Goal: Task Accomplishment & Management: Complete application form

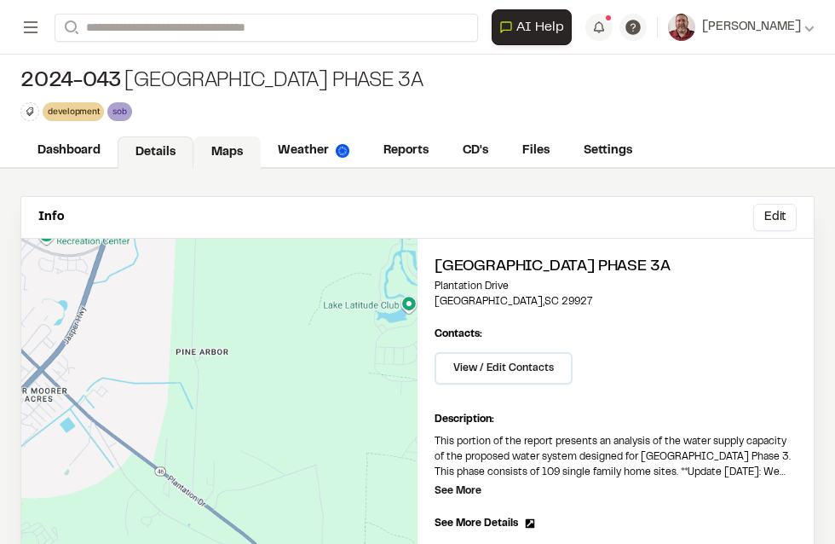
click at [235, 142] on link "Maps" at bounding box center [226, 152] width 67 height 32
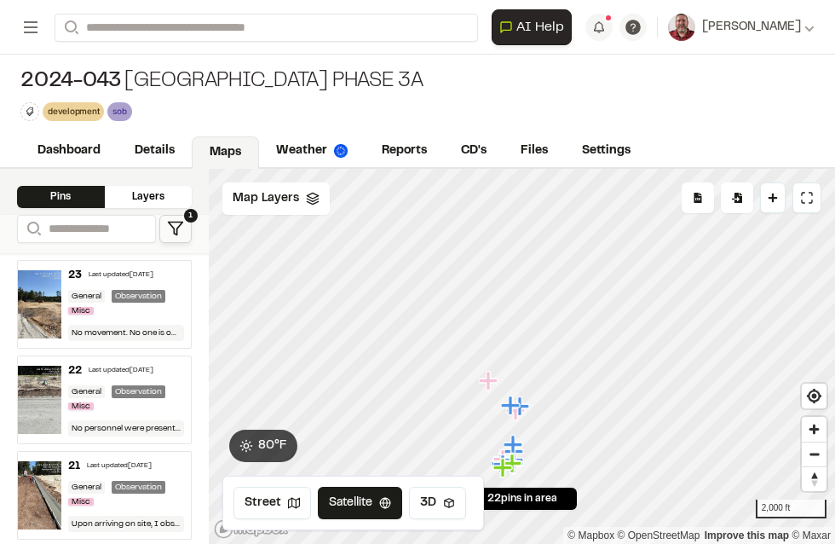
click at [107, 314] on div "General Observation Misc" at bounding box center [126, 304] width 116 height 28
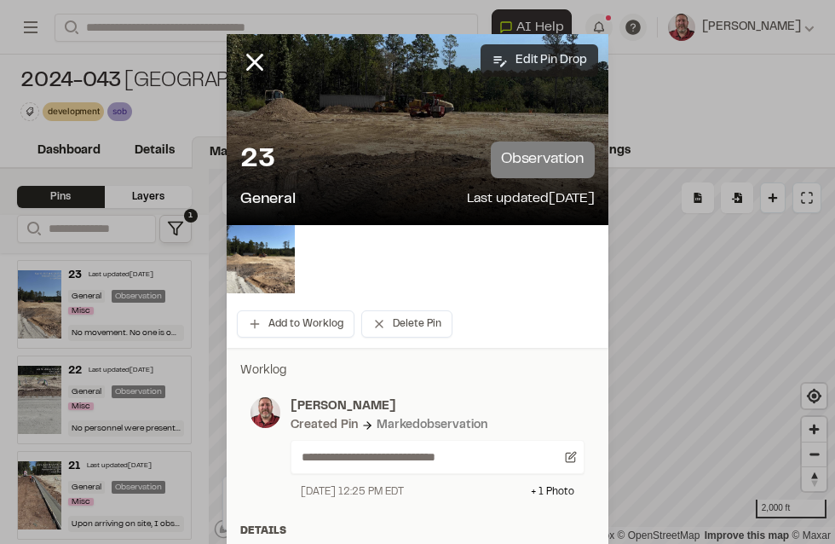
click at [531, 57] on button "Edit Pin Drop" at bounding box center [540, 60] width 118 height 32
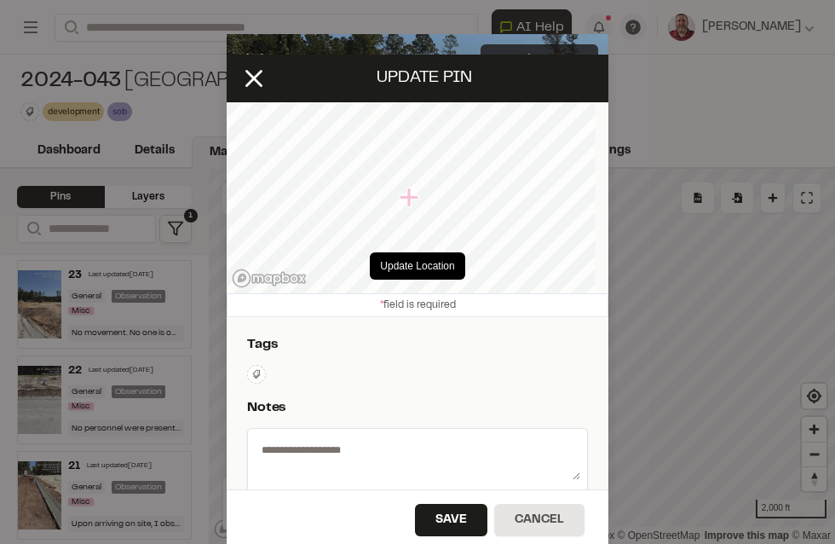
type textarea "**********"
select select "****"
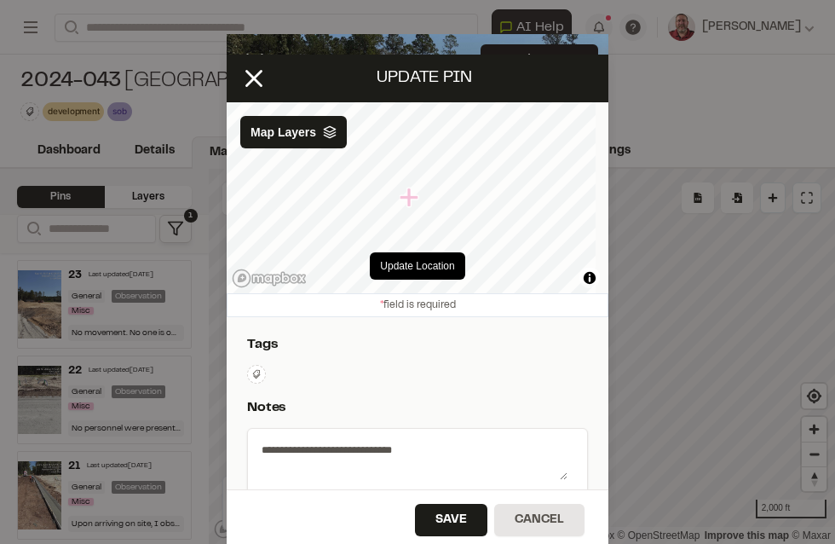
drag, startPoint x: 421, startPoint y: 447, endPoint x: 210, endPoint y: 434, distance: 211.7
click at [210, 434] on div "**********" at bounding box center [417, 272] width 835 height 544
paste textarea "**********"
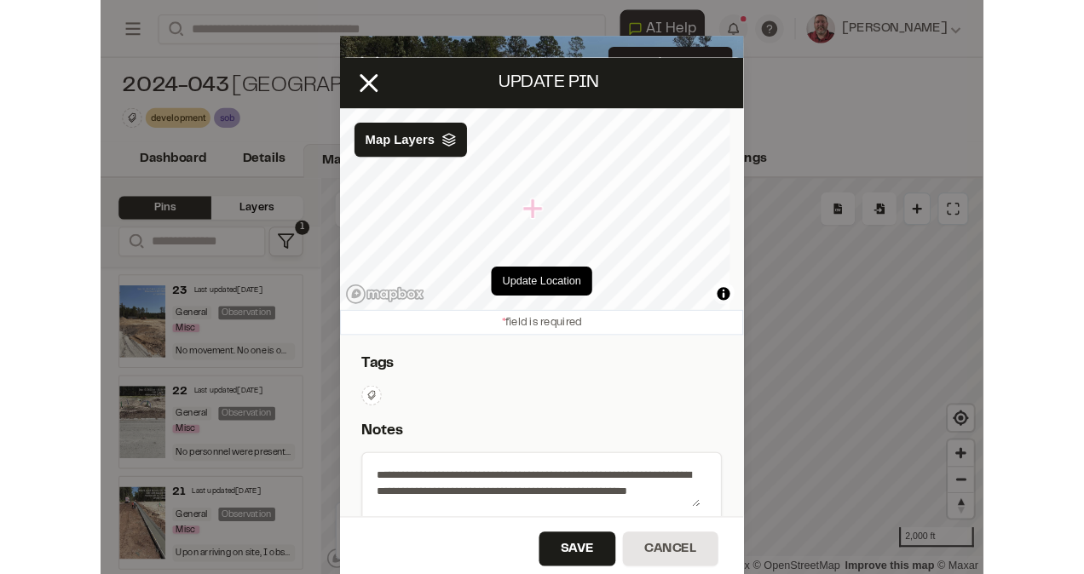
scroll to position [2, 0]
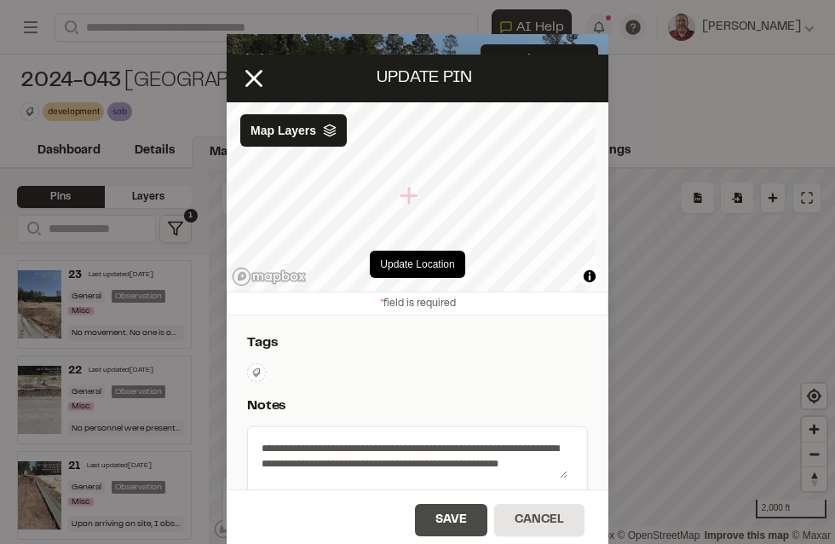
type textarea "**********"
click at [447, 511] on button "Save" at bounding box center [451, 520] width 72 height 32
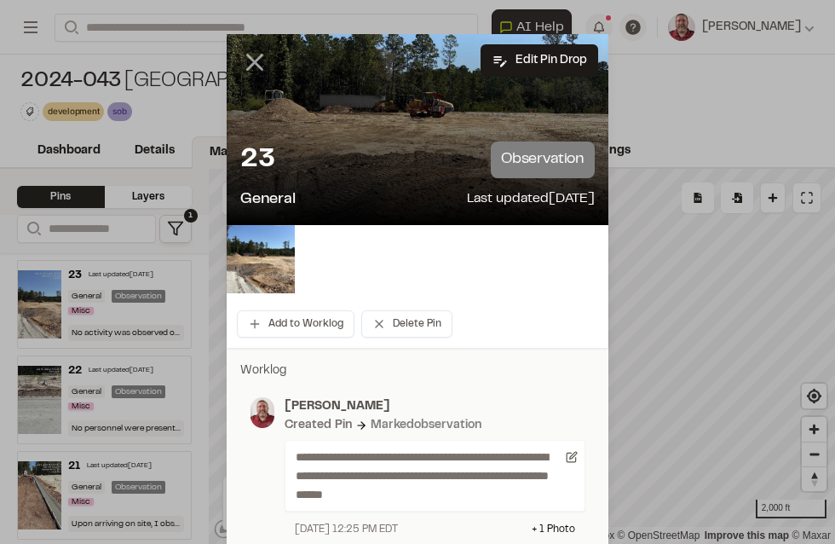
click at [245, 56] on icon at bounding box center [254, 62] width 29 height 29
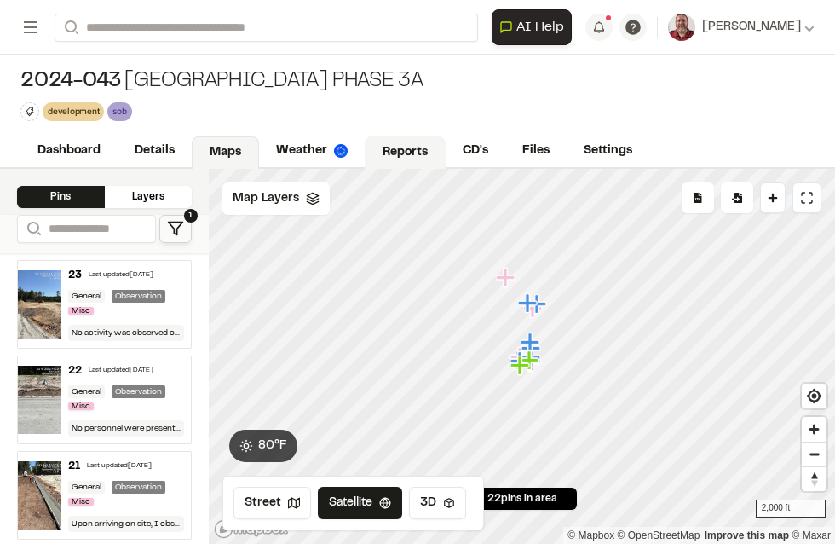
click at [385, 142] on link "Reports" at bounding box center [405, 152] width 81 height 32
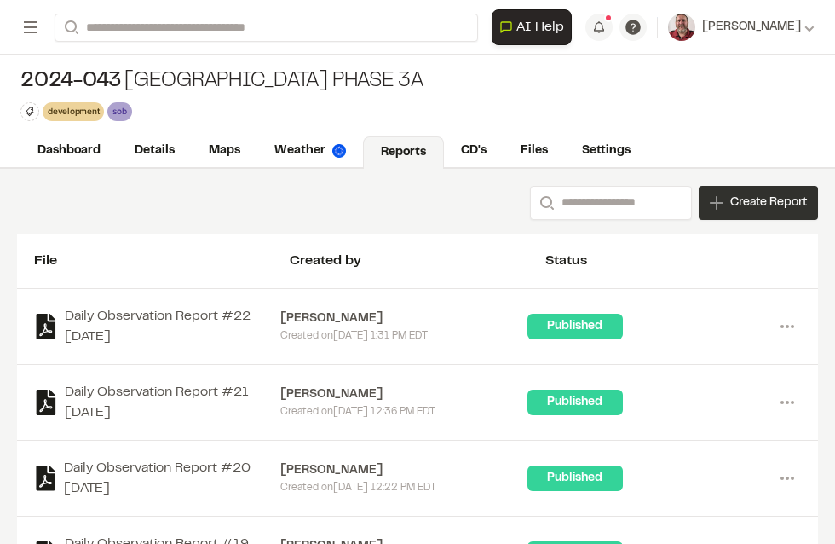
click at [730, 193] on span "Create Report" at bounding box center [768, 202] width 77 height 19
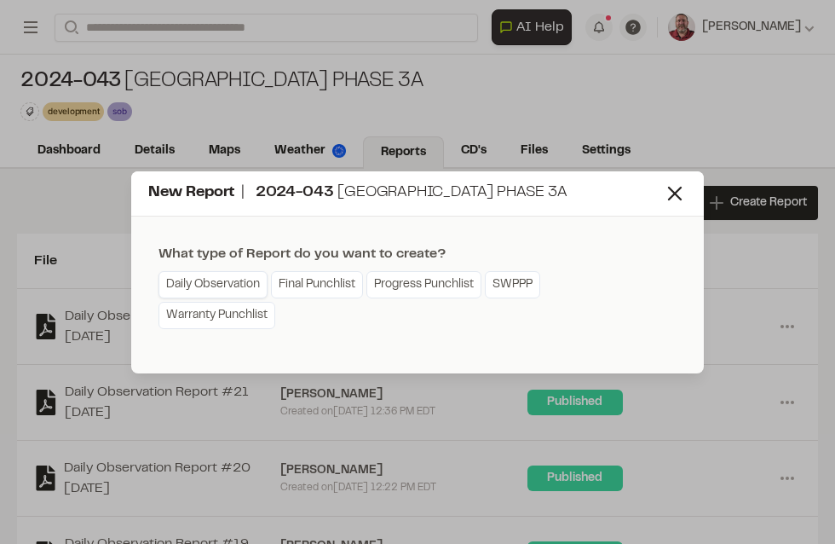
click at [229, 282] on link "Daily Observation" at bounding box center [212, 284] width 109 height 27
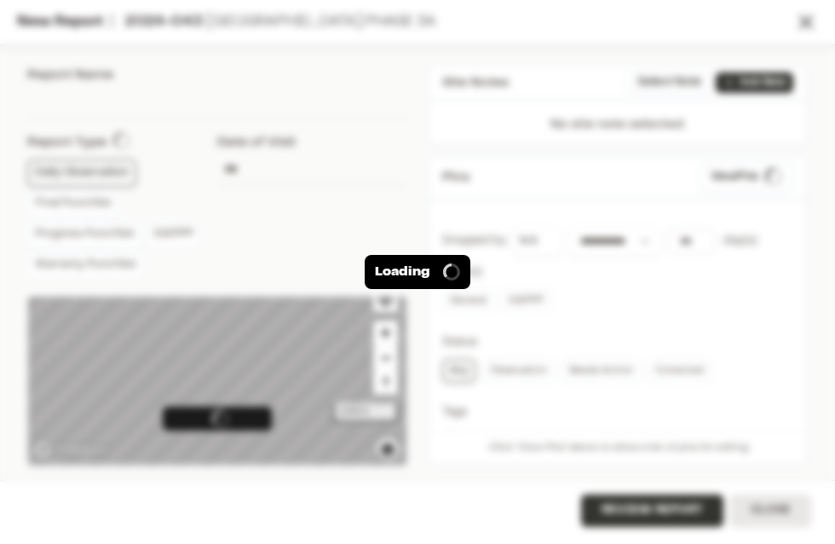
type input "**********"
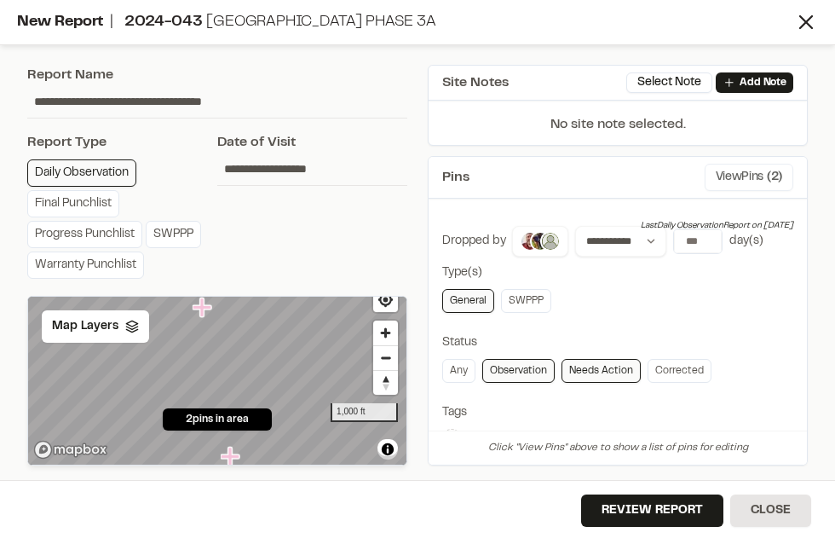
click at [767, 178] on span "( 2 )" at bounding box center [774, 177] width 15 height 19
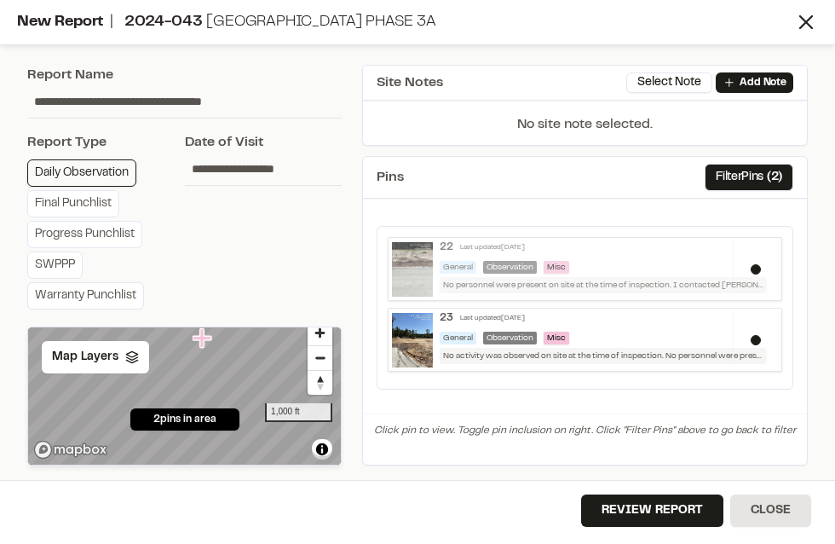
click at [759, 262] on div "General Observation Misc" at bounding box center [603, 267] width 327 height 13
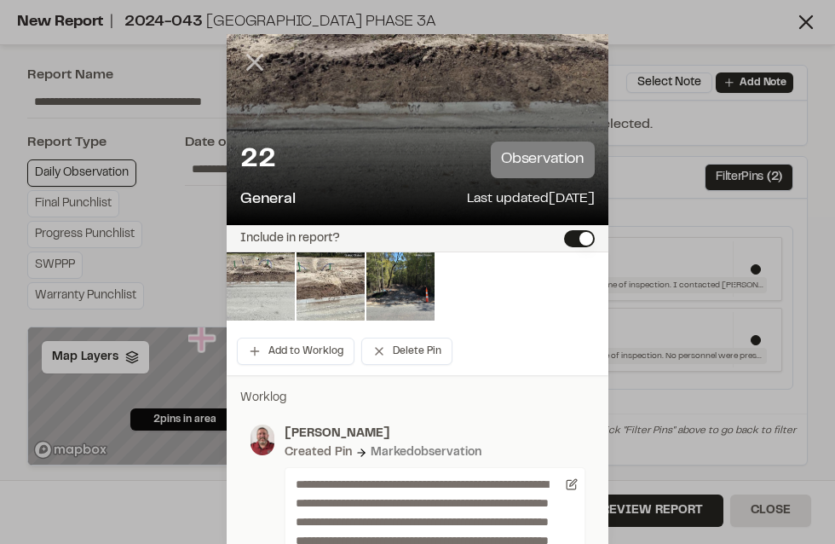
click at [248, 57] on line at bounding box center [255, 62] width 14 height 14
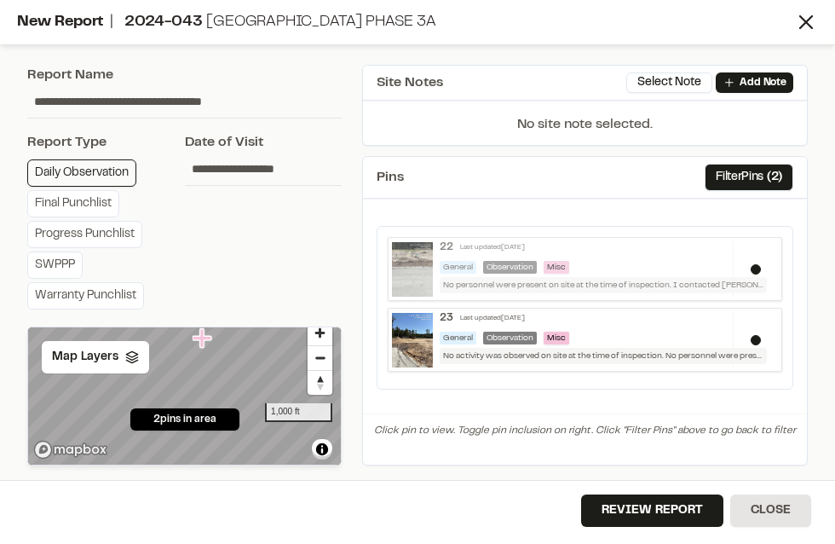
click at [757, 264] on div "General Observation Misc" at bounding box center [603, 267] width 327 height 13
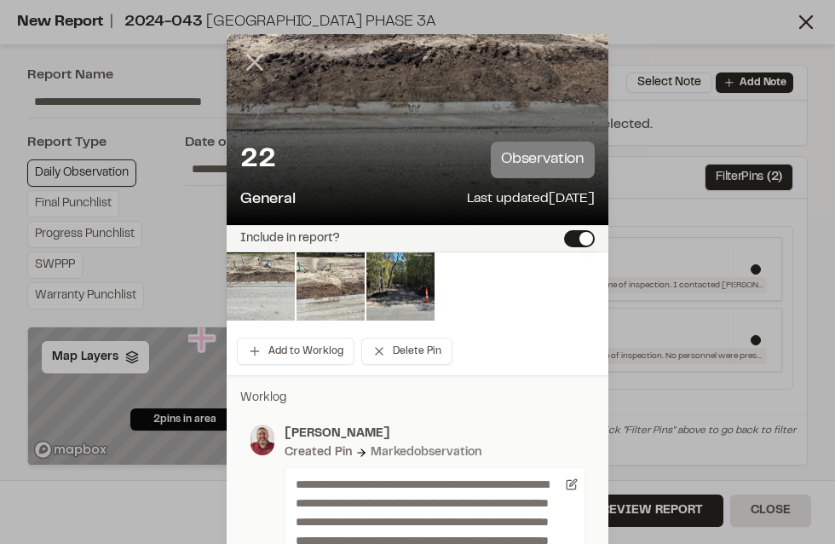
click at [252, 59] on line at bounding box center [255, 62] width 14 height 14
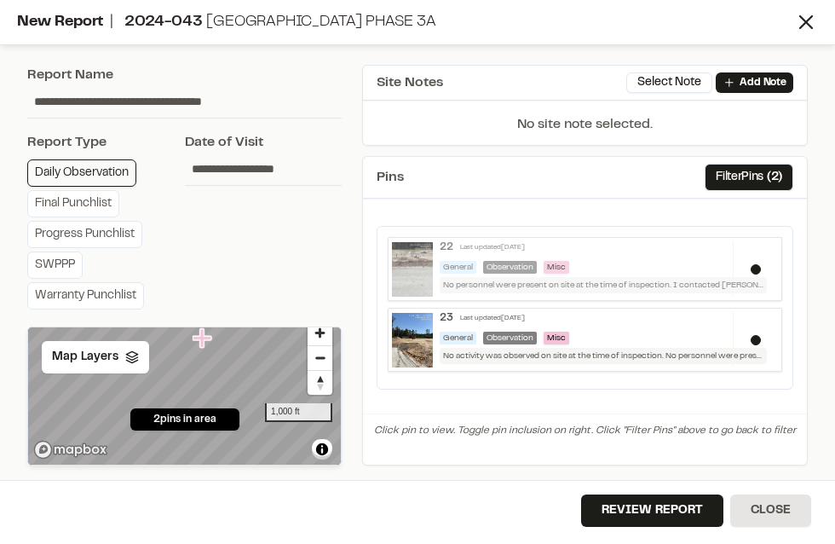
drag, startPoint x: 760, startPoint y: 272, endPoint x: 753, endPoint y: 258, distance: 15.2
click at [753, 258] on div "22 Last updated [DATE] General Observation Misc No personnel were present on si…" at bounding box center [603, 267] width 341 height 52
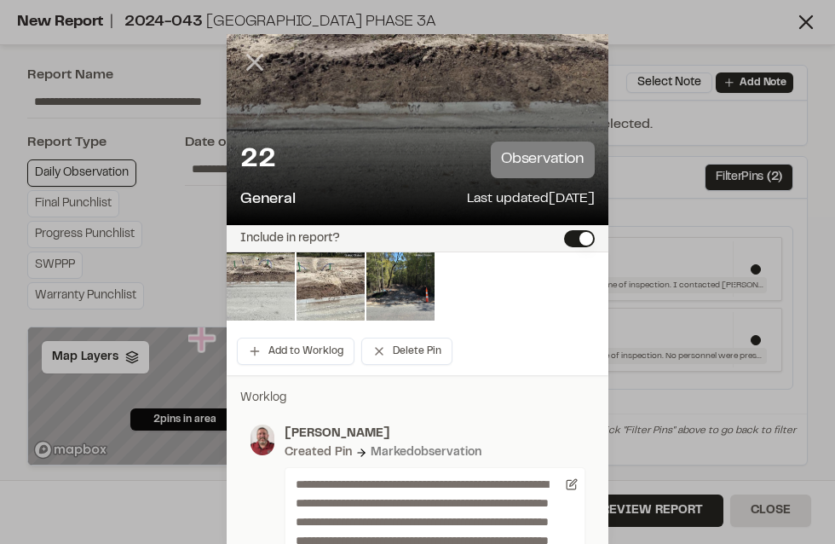
click at [252, 64] on line at bounding box center [255, 62] width 14 height 14
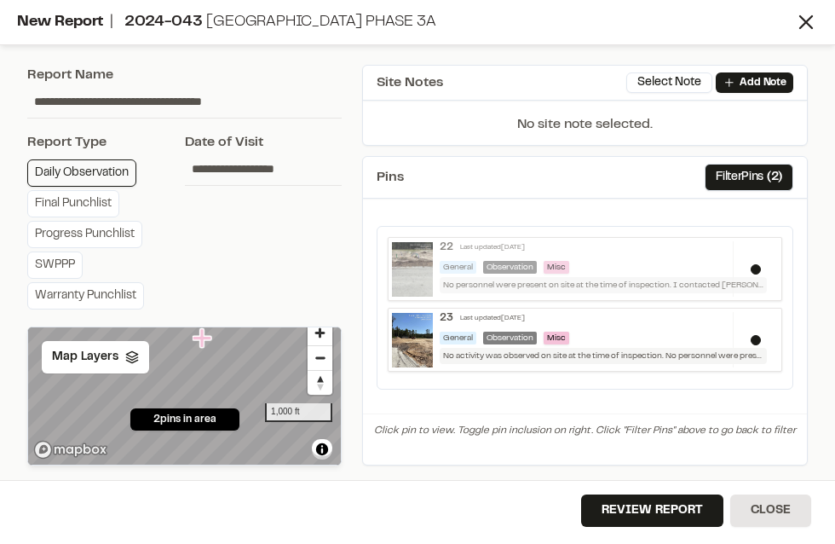
click at [758, 263] on div "General Observation Misc" at bounding box center [603, 267] width 327 height 13
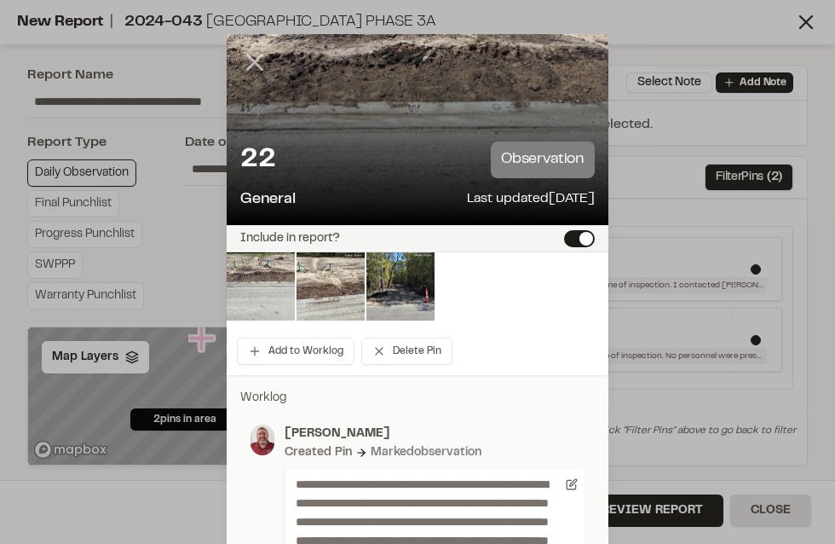
click at [251, 66] on line at bounding box center [255, 62] width 14 height 14
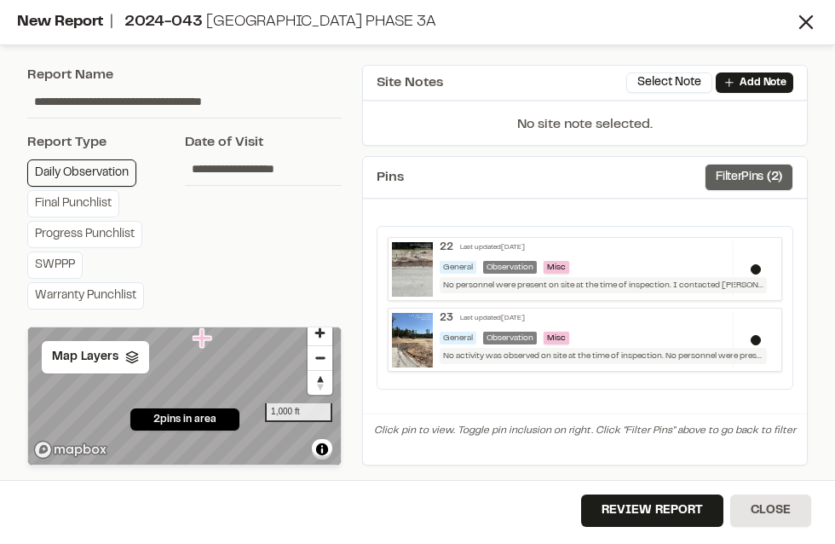
click at [736, 180] on button "Filter Pins ( 2 )" at bounding box center [749, 177] width 89 height 27
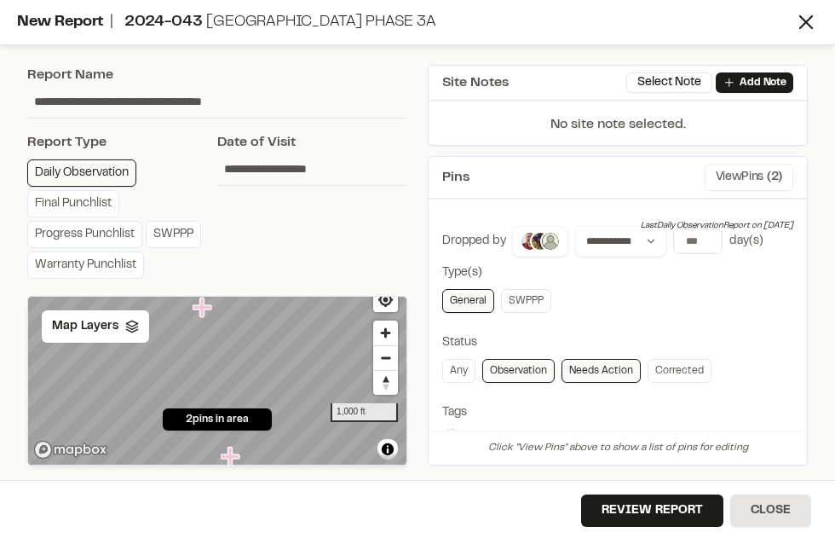
click at [737, 172] on button "View Pins ( 2 )" at bounding box center [749, 177] width 89 height 27
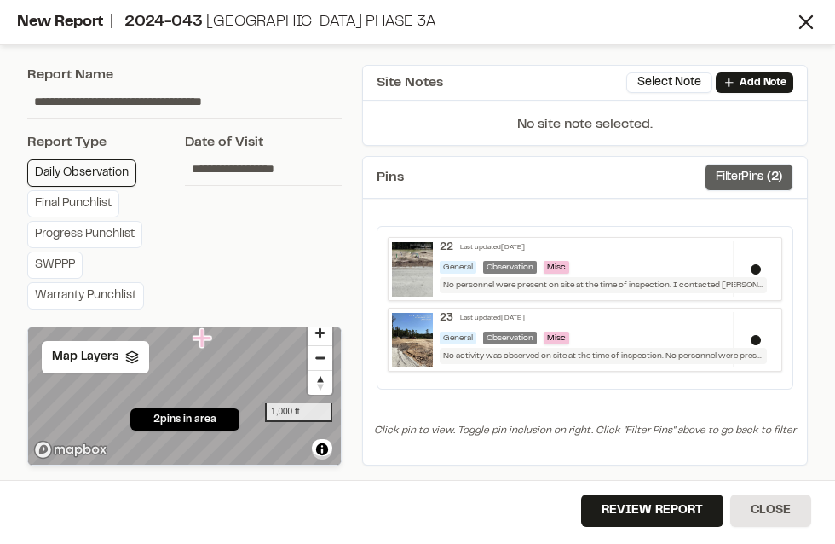
click at [737, 172] on button "Filter Pins ( 2 )" at bounding box center [749, 177] width 89 height 27
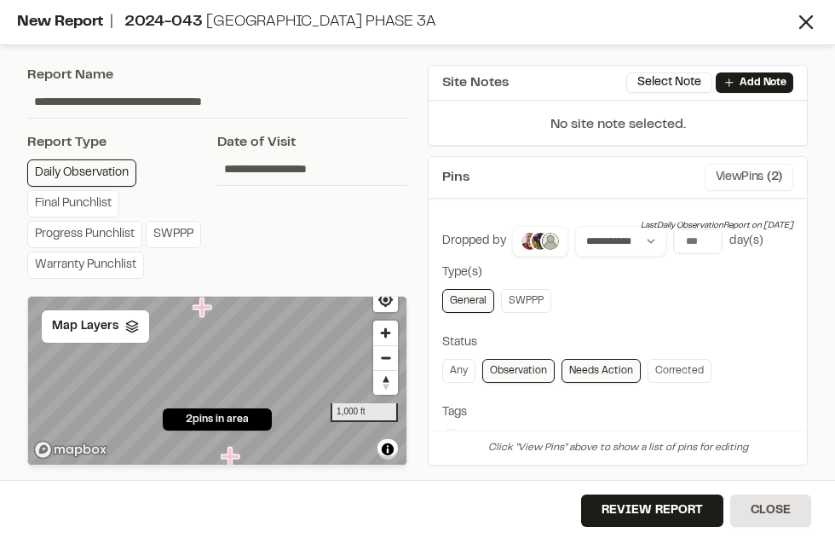
click at [729, 176] on button "View Pins ( 2 )" at bounding box center [749, 177] width 89 height 27
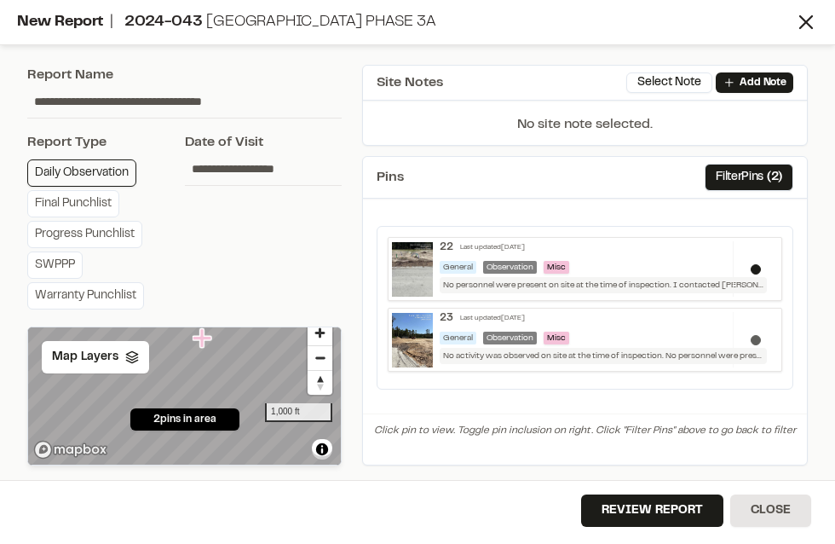
click at [757, 335] on button at bounding box center [756, 340] width 10 height 10
click at [756, 265] on button at bounding box center [756, 269] width 10 height 10
click at [667, 504] on button "Review Report" at bounding box center [652, 510] width 142 height 32
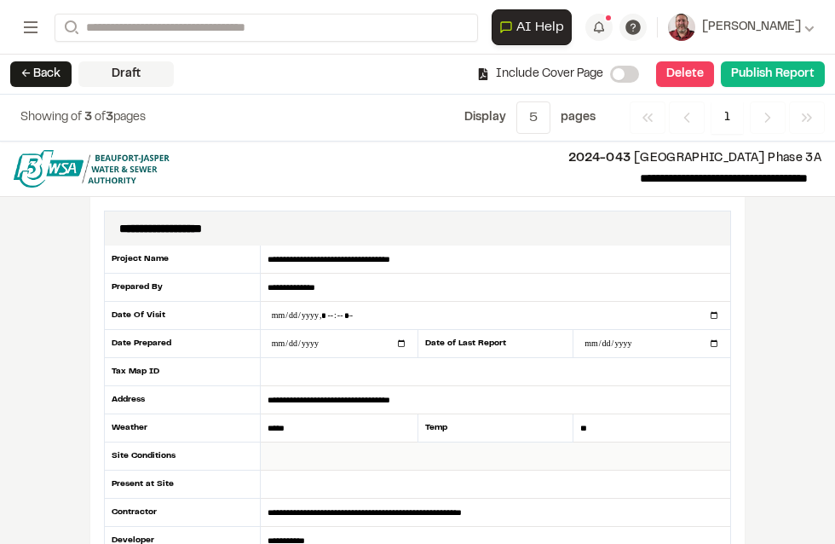
click at [316, 449] on input "text" at bounding box center [496, 456] width 470 height 28
type input "*"
type input "**********"
click at [306, 481] on input "text" at bounding box center [496, 484] width 470 height 28
type input "***"
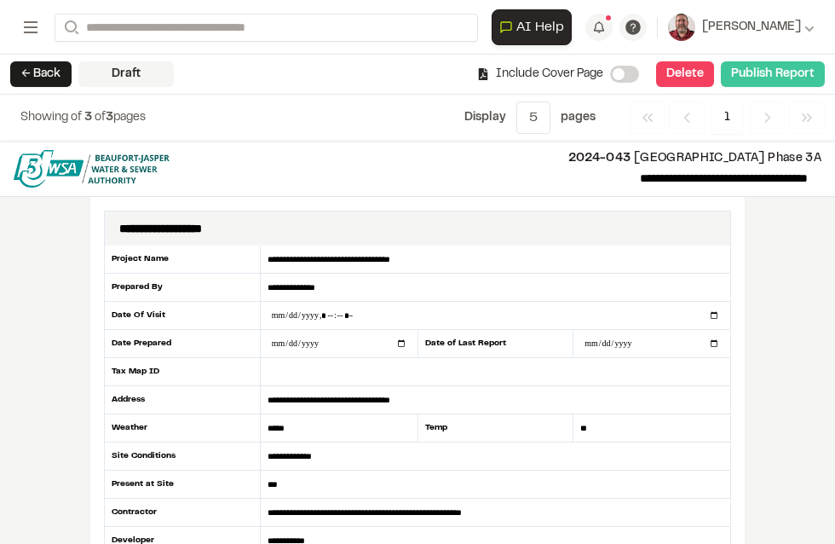
click at [756, 75] on button "Publish Report" at bounding box center [773, 74] width 104 height 26
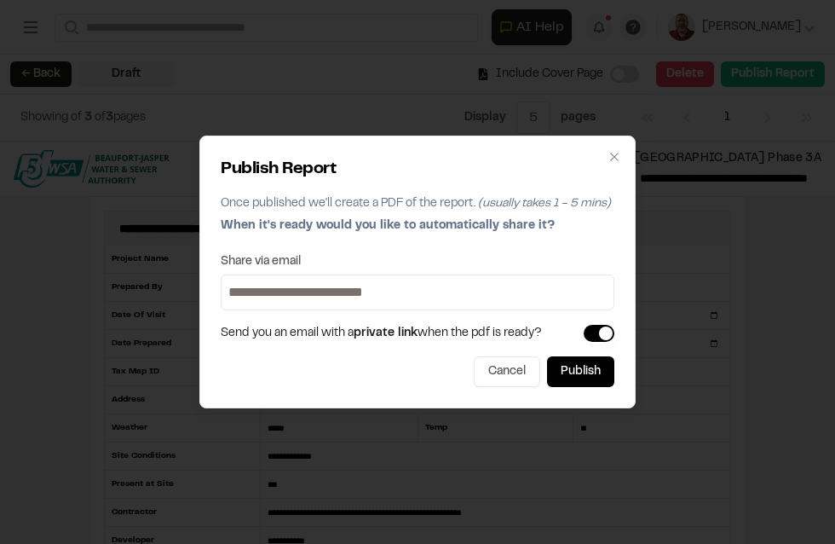
click at [395, 297] on input at bounding box center [417, 292] width 385 height 27
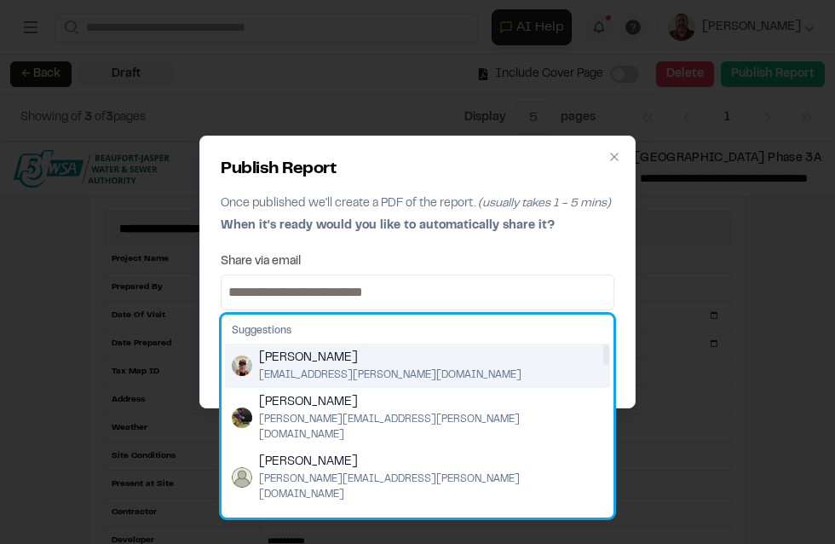
click at [251, 364] on img "Suggestions" at bounding box center [242, 365] width 20 height 20
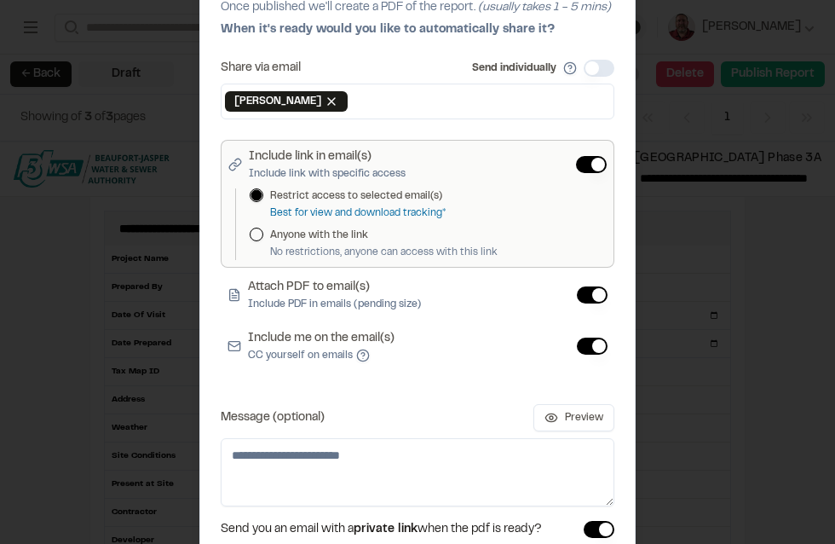
click at [595, 346] on button "Include me on the email(s) CC yourself on emails" at bounding box center [592, 345] width 31 height 17
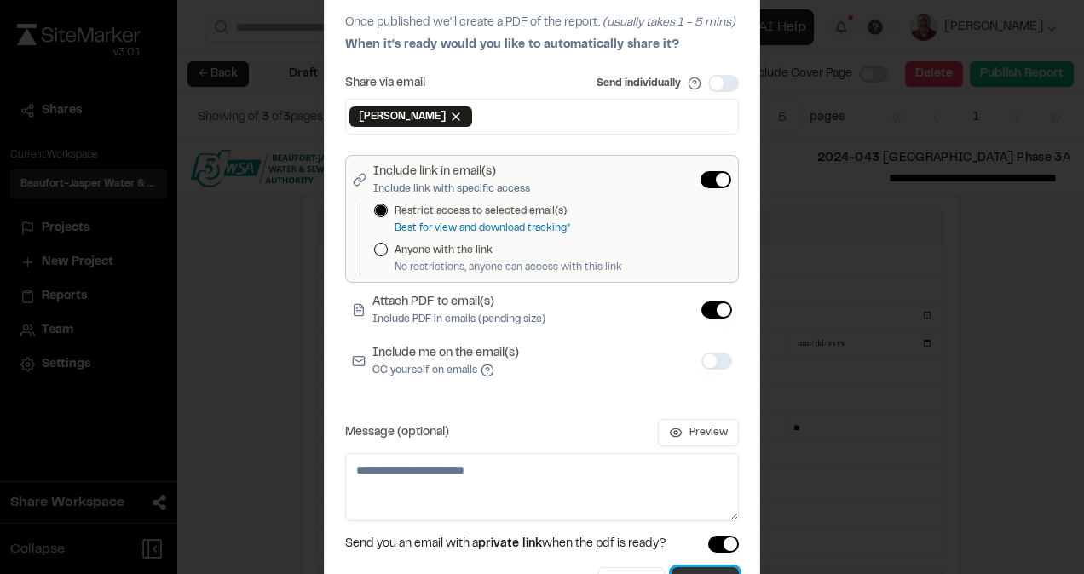
click at [682, 543] on button "Publish" at bounding box center [704, 583] width 67 height 31
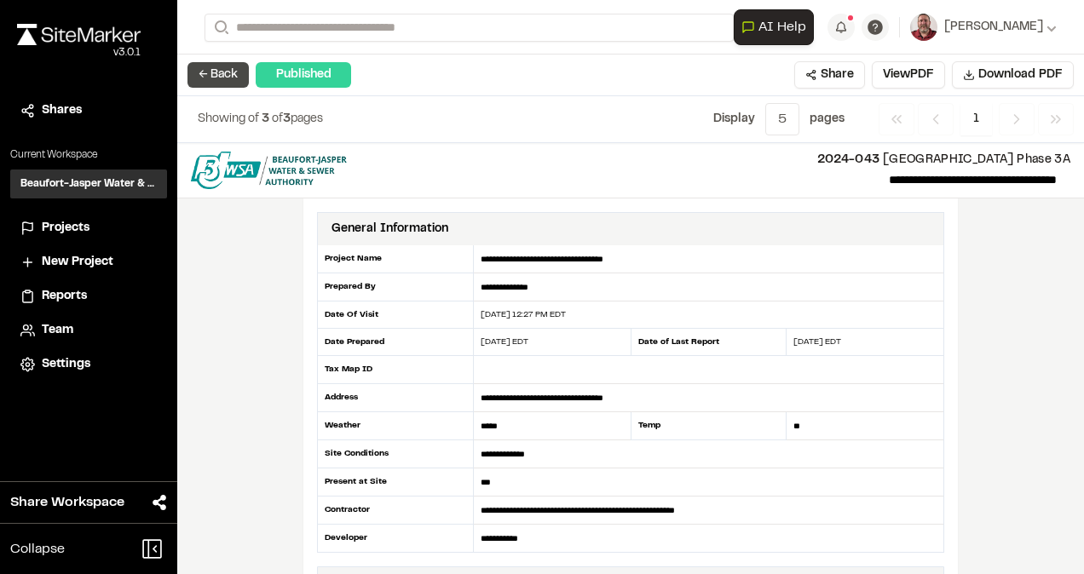
click at [218, 66] on button "← Back" at bounding box center [217, 75] width 61 height 26
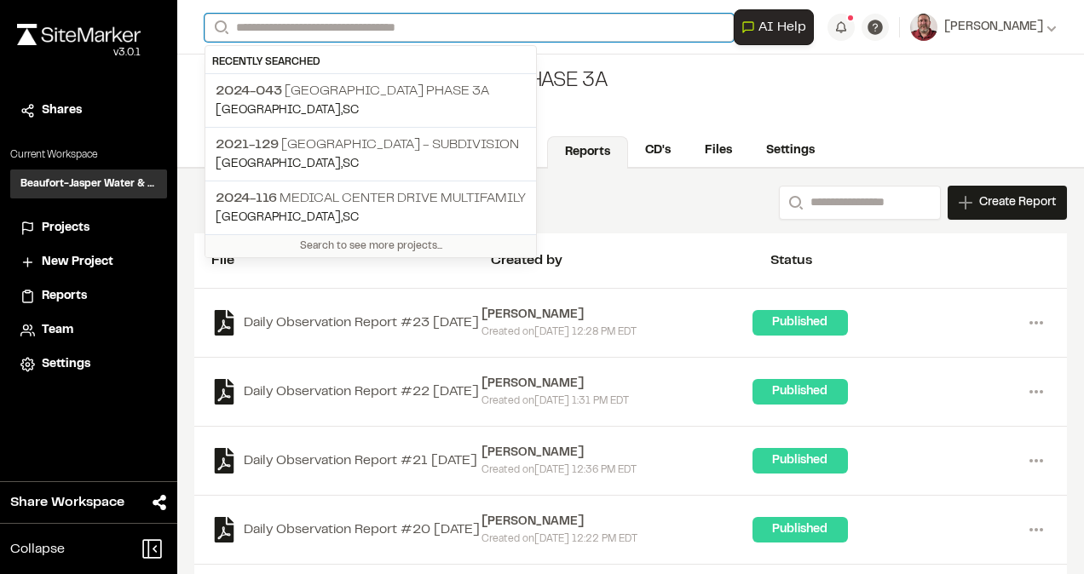
click at [274, 32] on input "Search" at bounding box center [469, 28] width 529 height 28
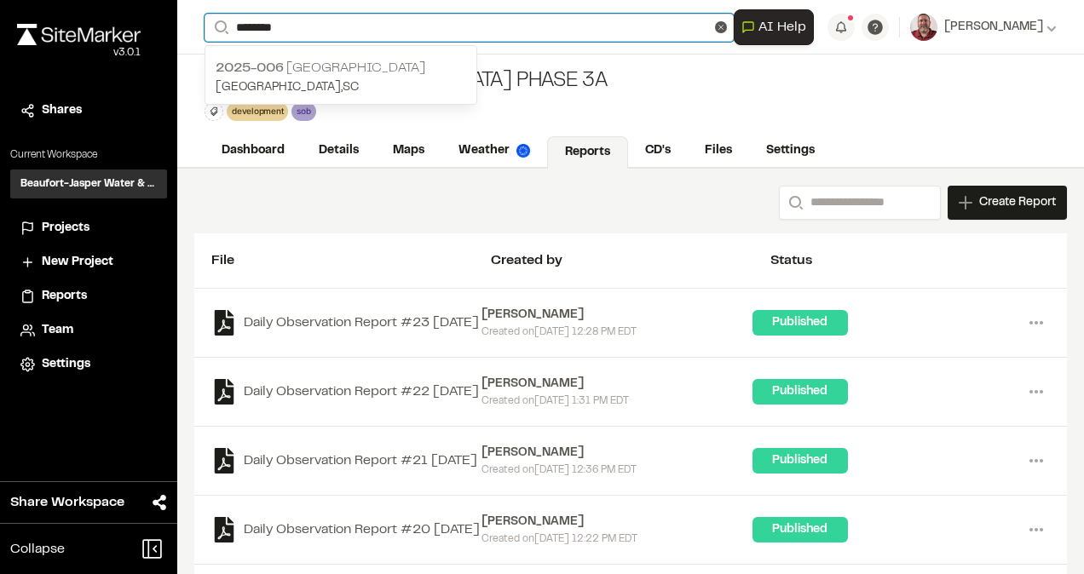
type input "********"
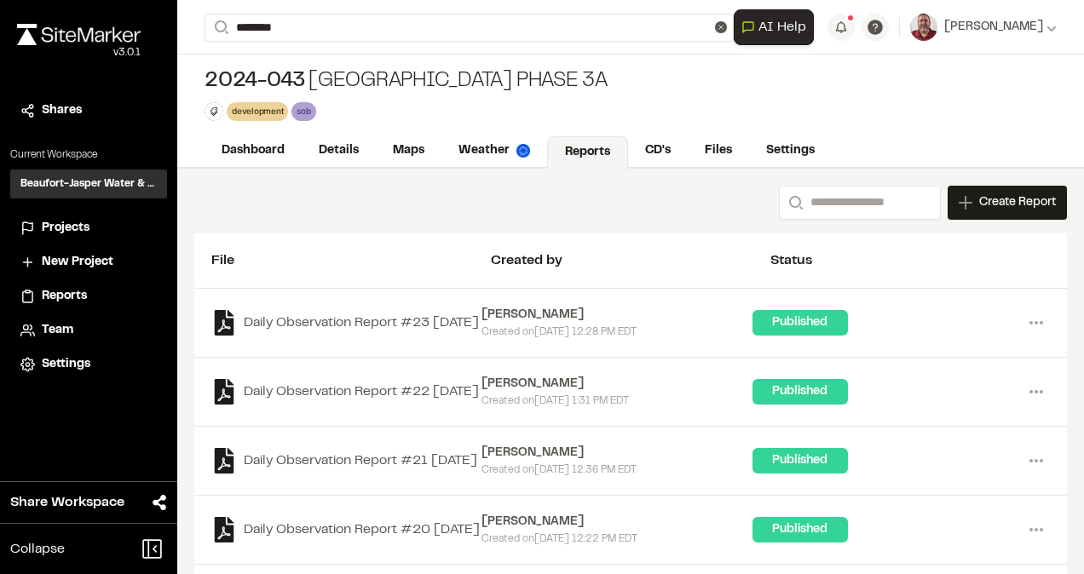
click at [257, 62] on span "2025-006" at bounding box center [250, 68] width 68 height 12
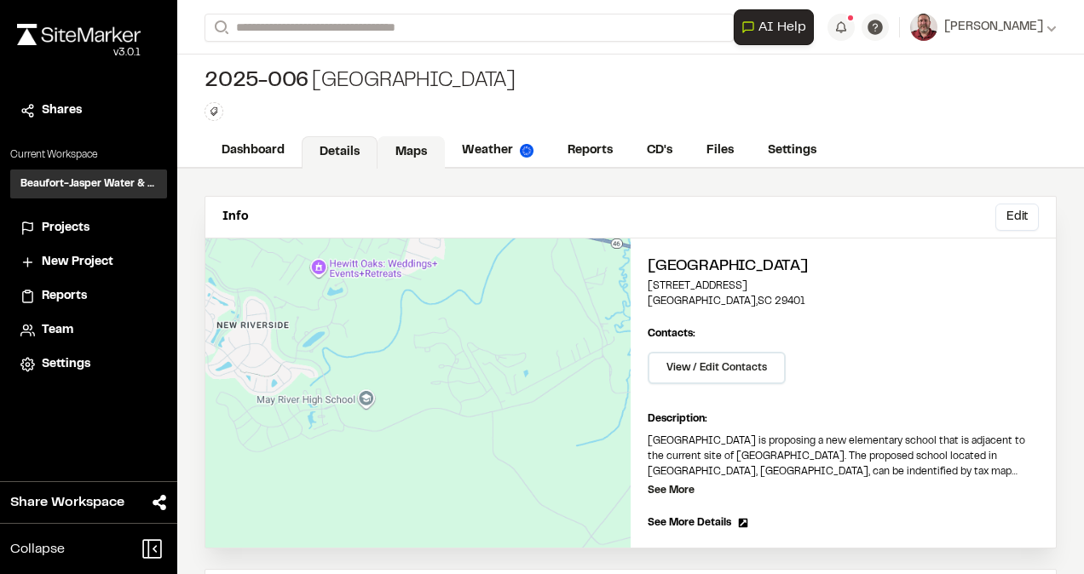
click at [423, 150] on link "Maps" at bounding box center [410, 152] width 67 height 32
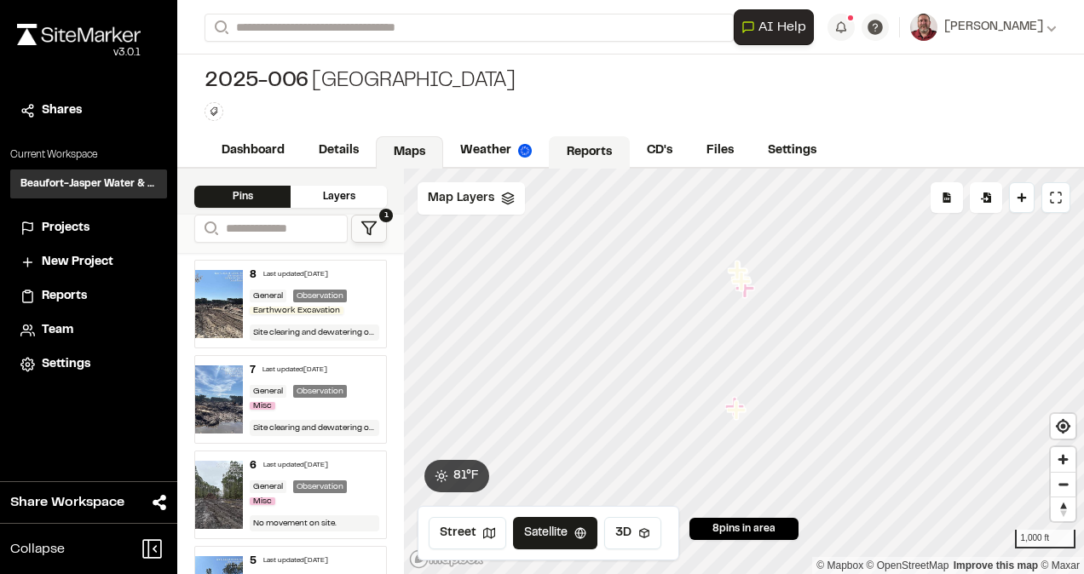
click at [588, 155] on link "Reports" at bounding box center [589, 152] width 81 height 32
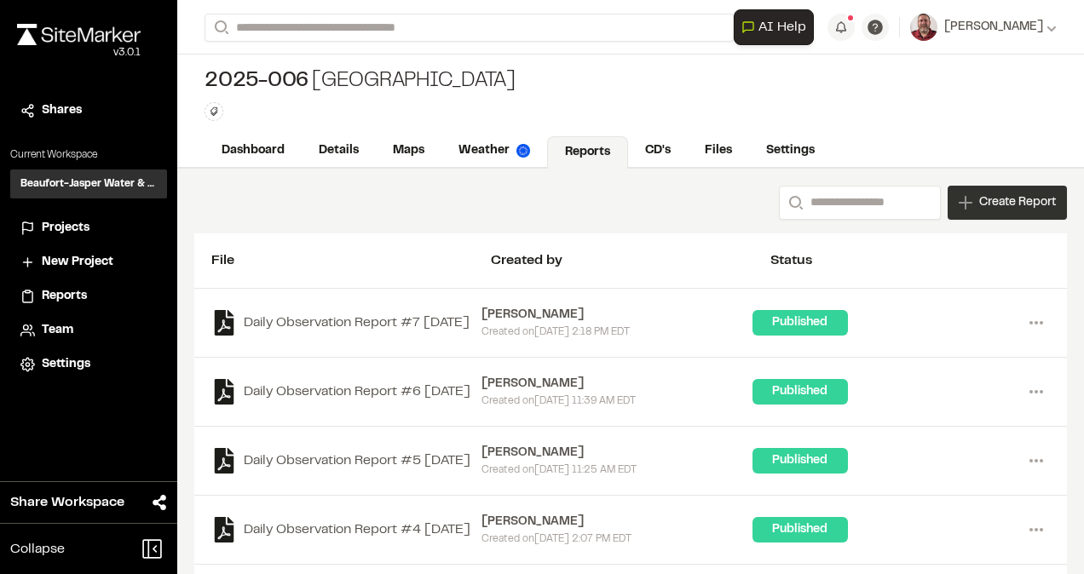
click at [834, 203] on div "Create Report" at bounding box center [1007, 203] width 119 height 34
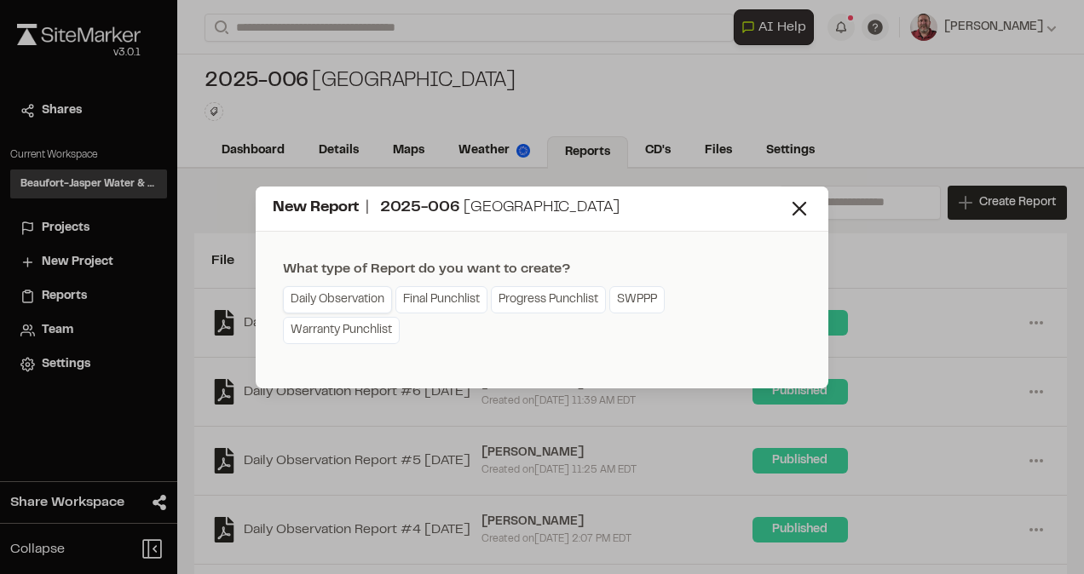
click at [372, 295] on link "Daily Observation" at bounding box center [337, 299] width 109 height 27
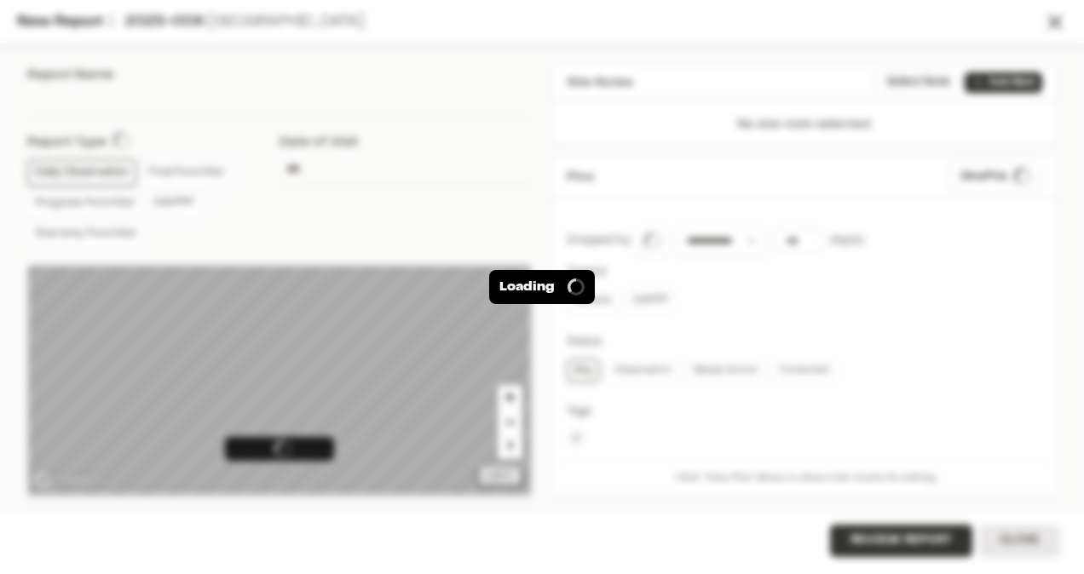
type input "**********"
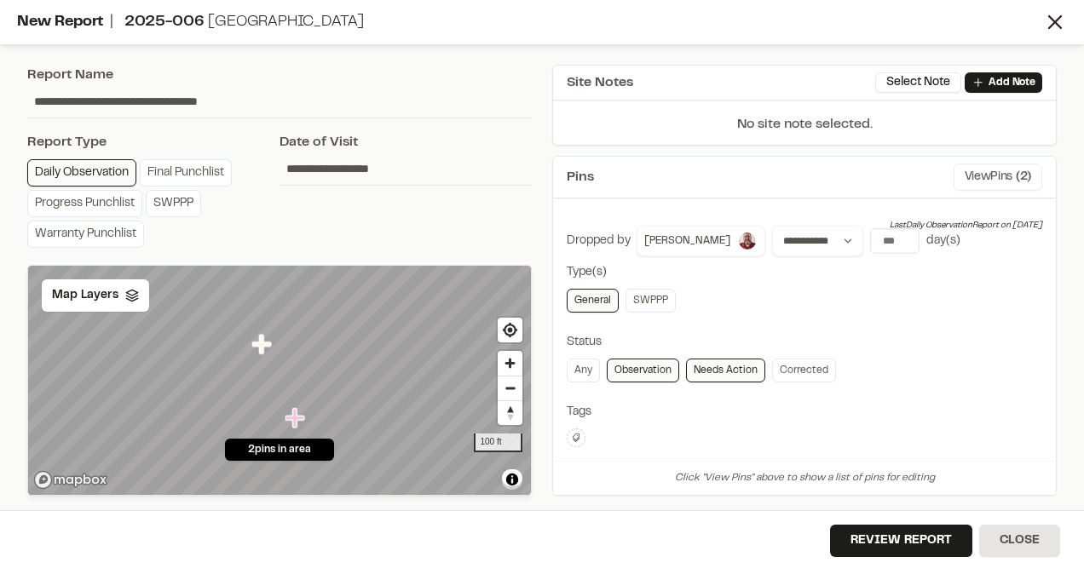
click at [834, 182] on button "View Pins ( 2 )" at bounding box center [998, 177] width 89 height 27
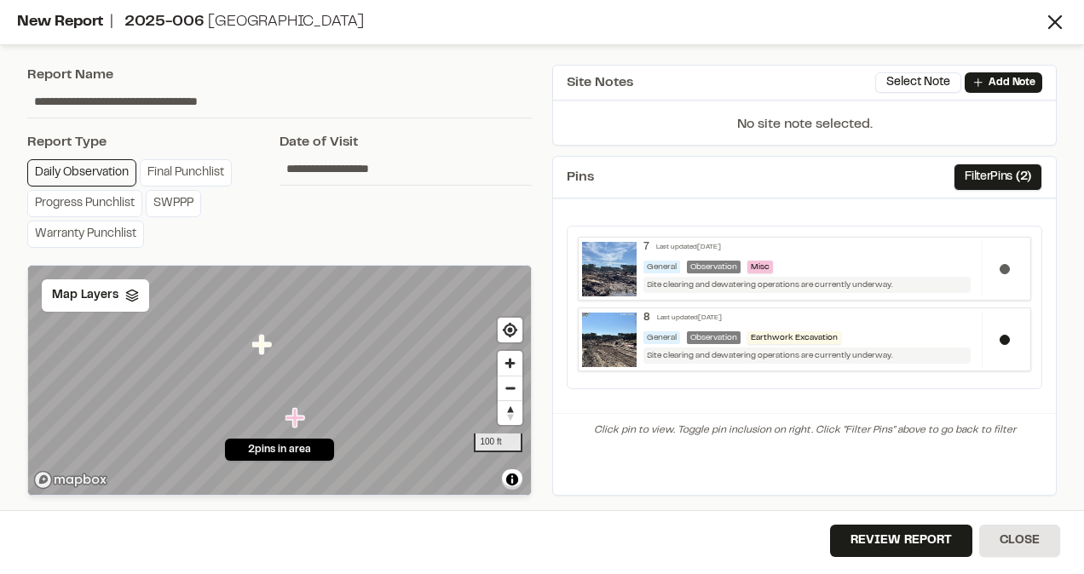
click at [834, 268] on button at bounding box center [1005, 269] width 10 height 10
click at [834, 532] on button "Review Report" at bounding box center [901, 541] width 142 height 32
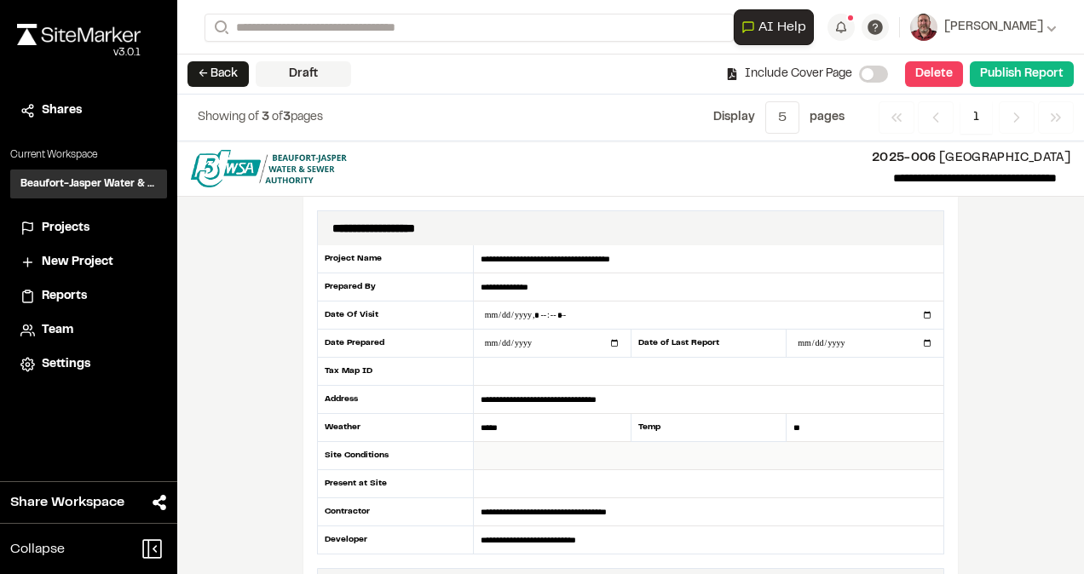
click at [568, 464] on input "text" at bounding box center [709, 456] width 470 height 28
type input "*"
type input "**********"
click at [535, 486] on input "text" at bounding box center [709, 484] width 470 height 28
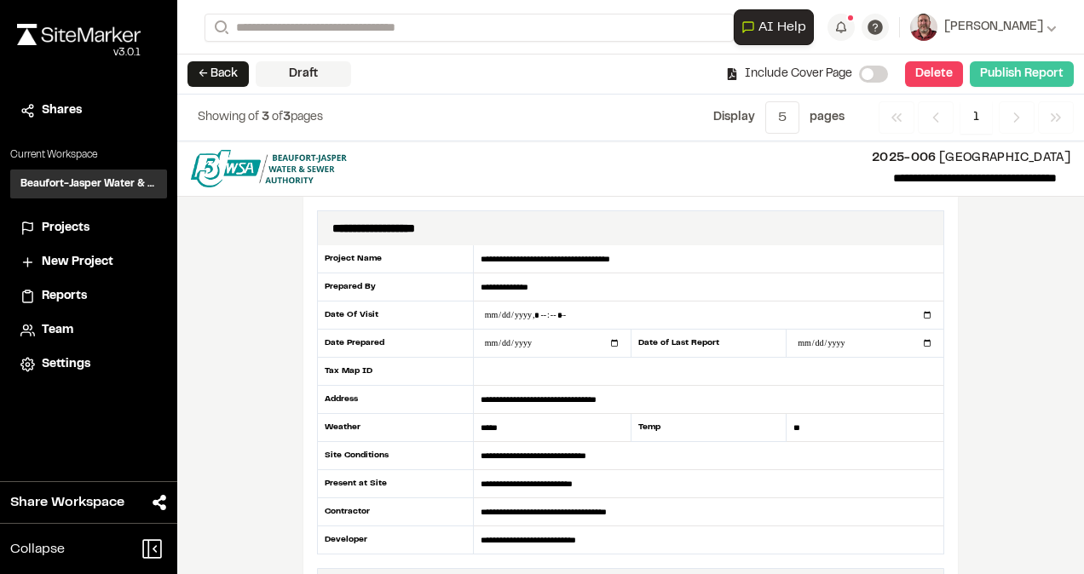
type input "**********"
click at [834, 70] on button "Publish Report" at bounding box center [1022, 74] width 104 height 26
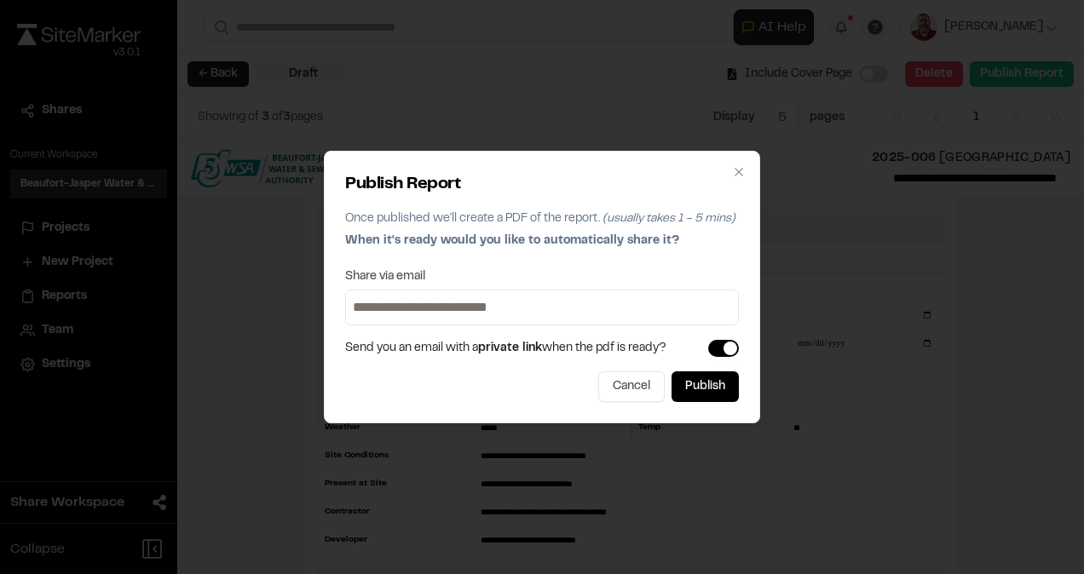
click at [570, 310] on input at bounding box center [541, 307] width 385 height 27
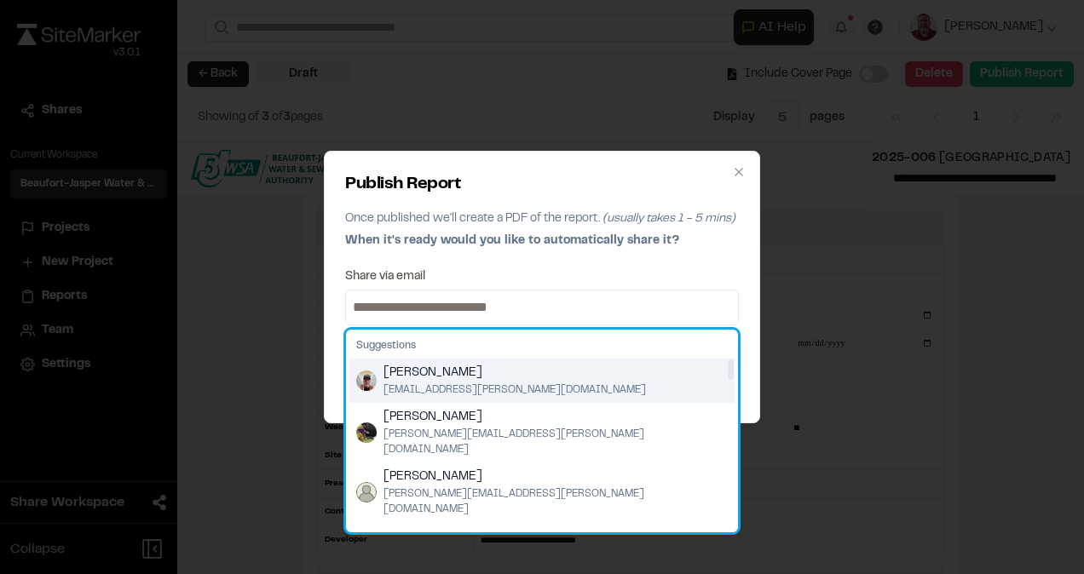
click at [372, 370] on div "[PERSON_NAME] [PERSON_NAME][EMAIL_ADDRESS][PERSON_NAME][DOMAIN_NAME]" at bounding box center [541, 381] width 385 height 44
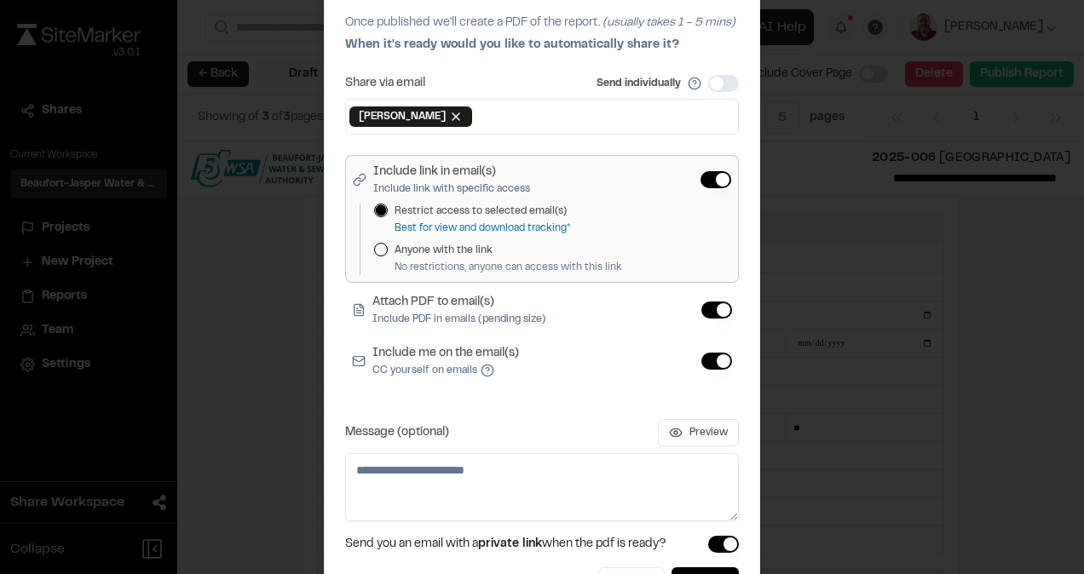
click at [701, 357] on button "Include me on the email(s) CC yourself on emails" at bounding box center [716, 361] width 31 height 17
click at [689, 543] on button "Publish" at bounding box center [704, 583] width 67 height 31
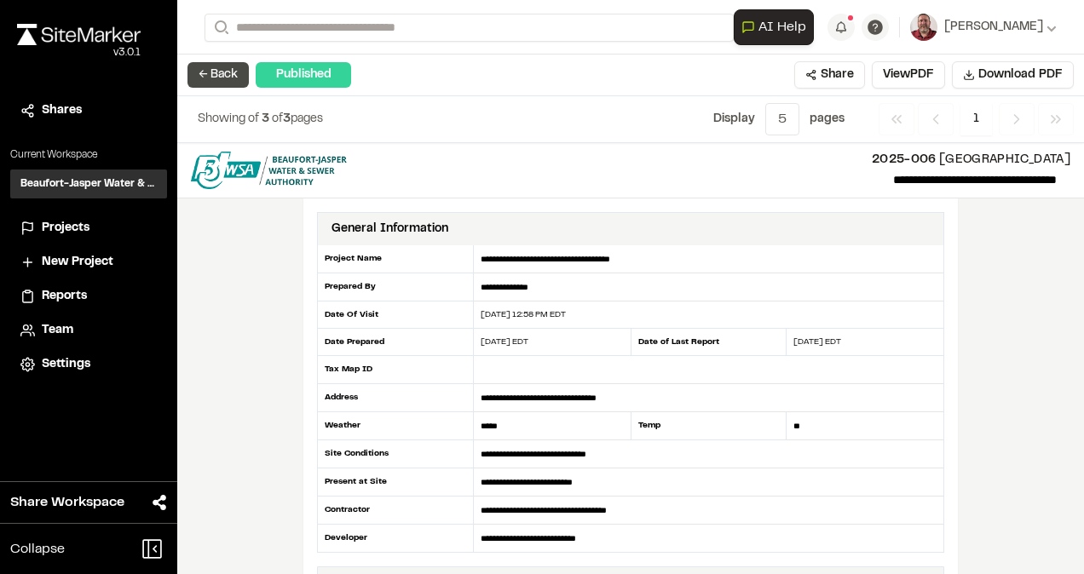
click at [206, 74] on button "← Back" at bounding box center [217, 75] width 61 height 26
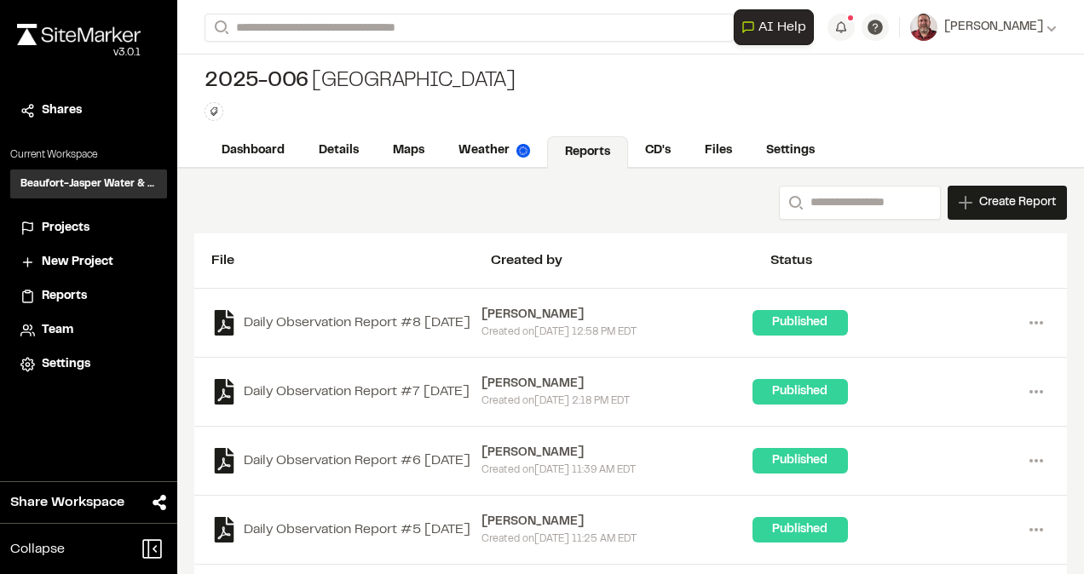
click at [761, 329] on div "Published" at bounding box center [799, 323] width 95 height 26
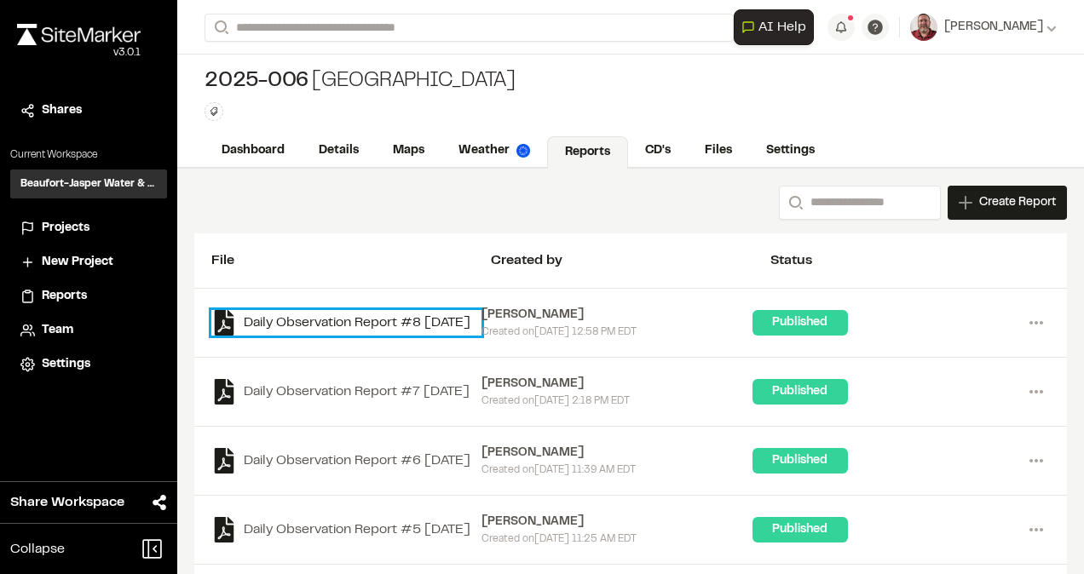
click at [276, 310] on link "Daily Observation Report #8 [DATE]" at bounding box center [346, 323] width 270 height 26
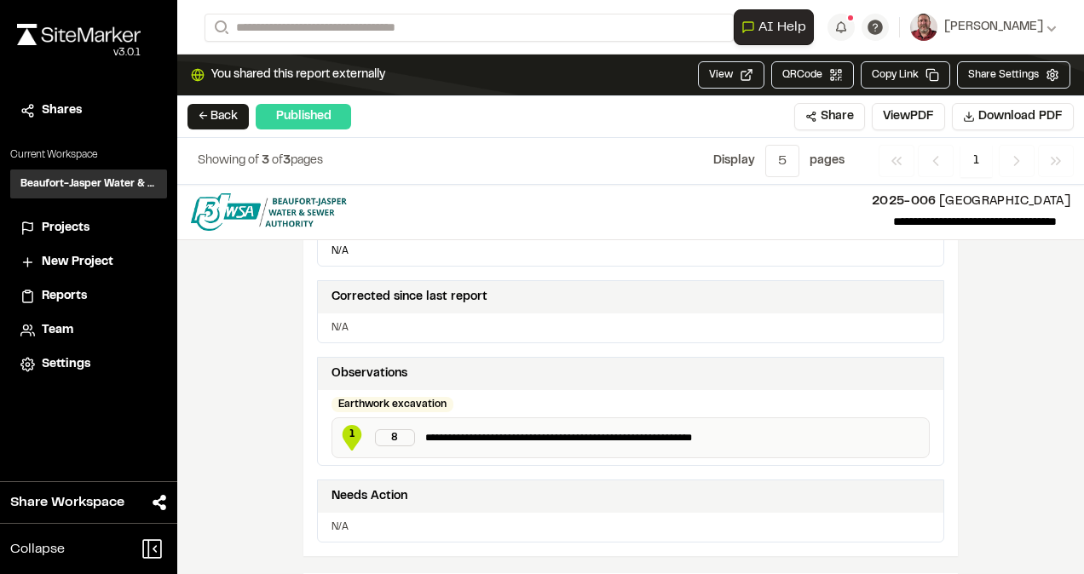
scroll to position [482, 0]
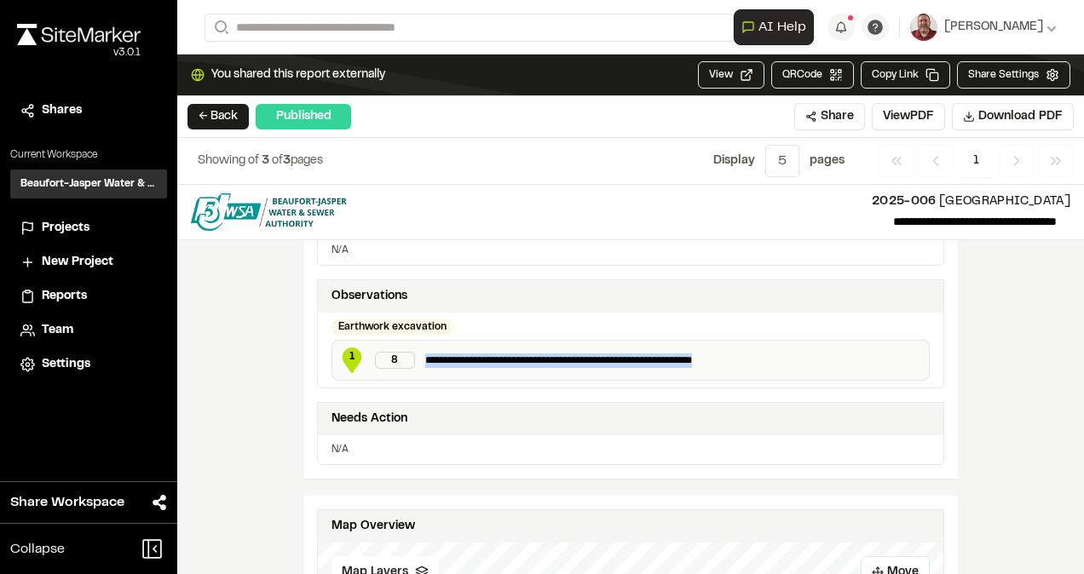
drag, startPoint x: 419, startPoint y: 350, endPoint x: 717, endPoint y: 349, distance: 298.2
click at [717, 352] on p "**********" at bounding box center [673, 360] width 497 height 17
copy p "**********"
